Goal: Information Seeking & Learning: Learn about a topic

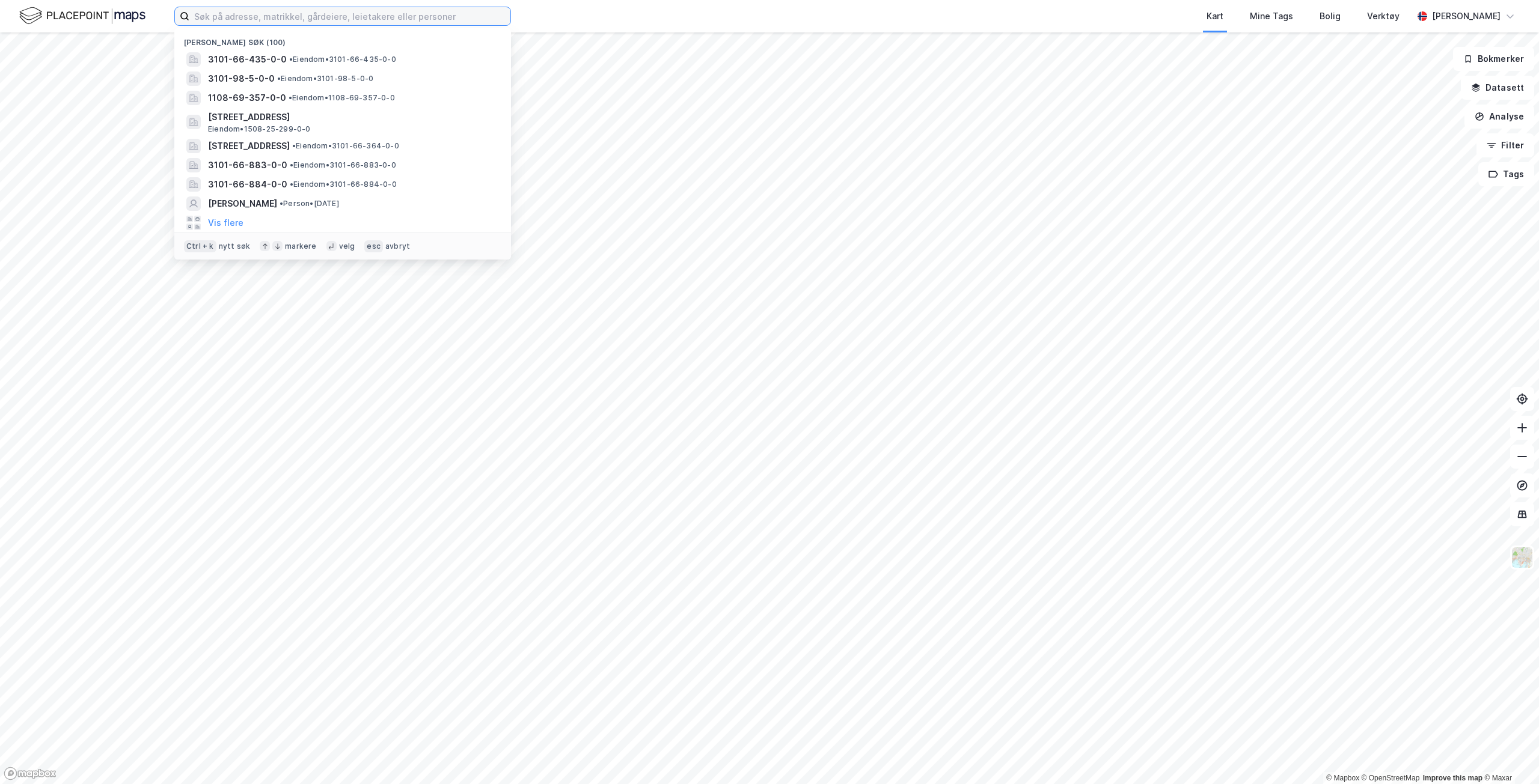
click at [351, 9] on input at bounding box center [350, 17] width 321 height 18
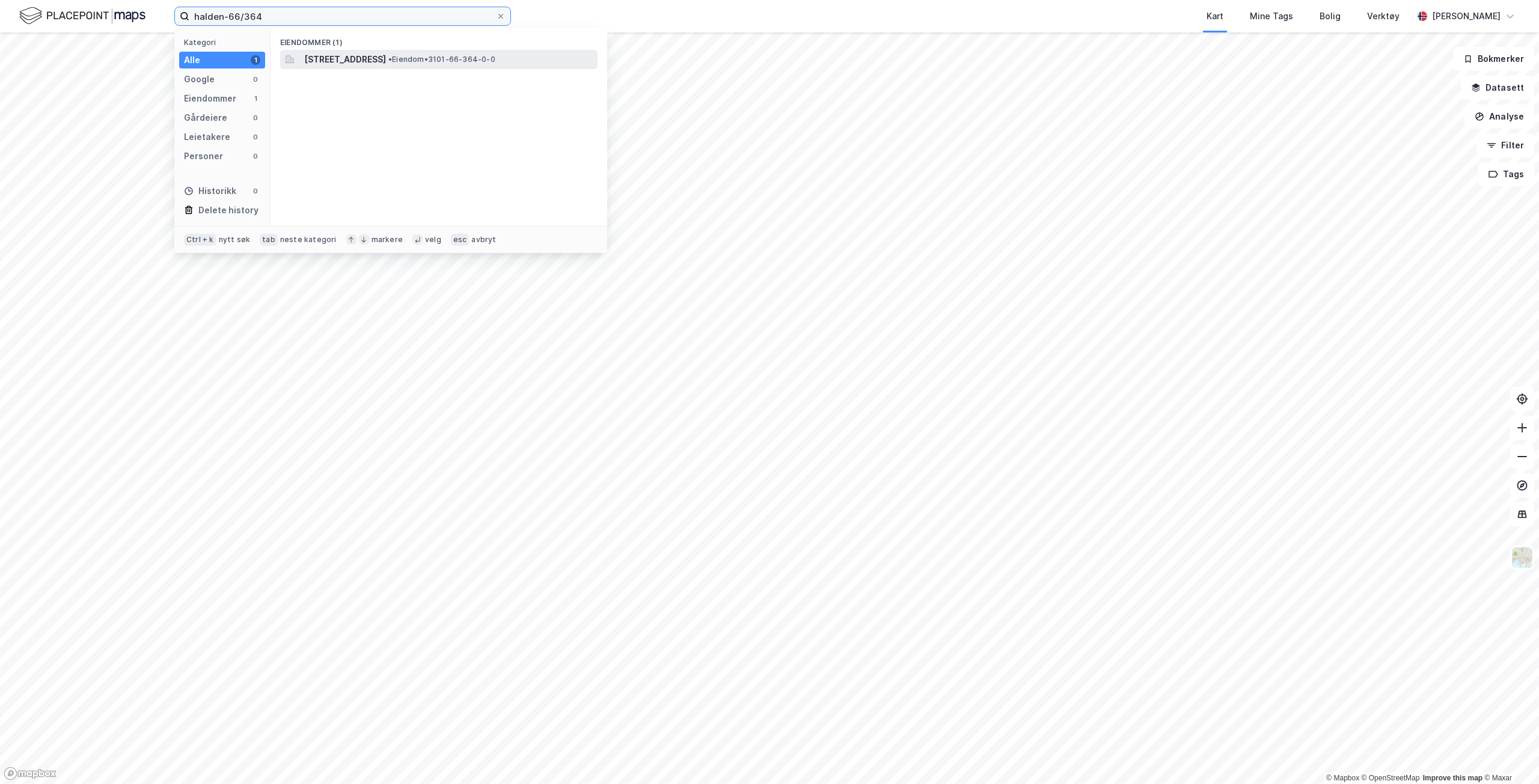
type input "halden-66/364"
click at [357, 52] on div "[STREET_ADDRESS] • Eiendom • 3101-66-364-0-0" at bounding box center [439, 59] width 318 height 20
